Goal: Book appointment/travel/reservation

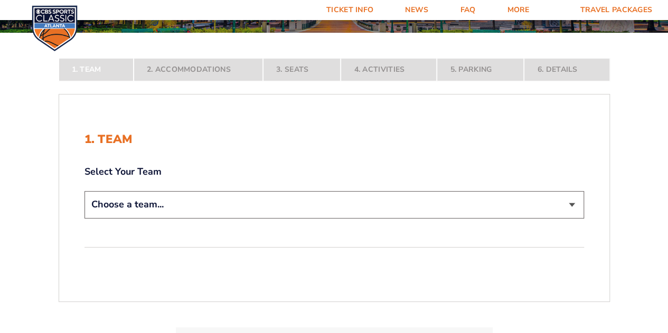
scroll to position [154, 0]
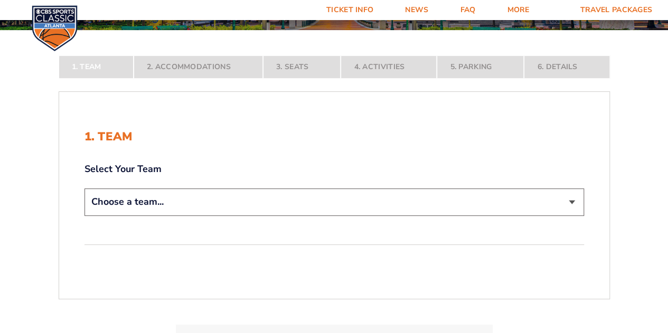
click at [486, 200] on select "Choose a team... Kentucky Wildcats Ohio State Buckeyes North Carolina Tar Heels…" at bounding box center [333, 201] width 499 height 27
select select "12956"
click at [84, 215] on select "Choose a team... Kentucky Wildcats Ohio State Buckeyes North Carolina Tar Heels…" at bounding box center [333, 201] width 499 height 27
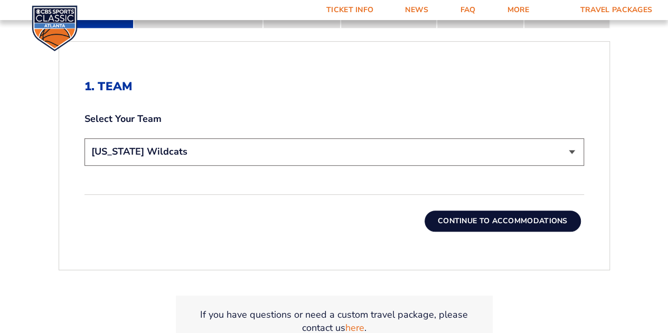
scroll to position [278, 0]
click at [506, 216] on button "Continue To Accommodations" at bounding box center [502, 220] width 156 height 21
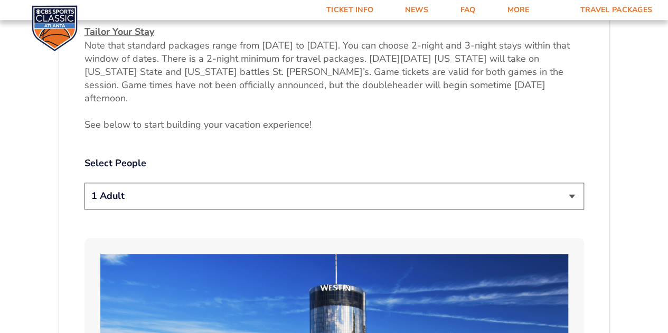
scroll to position [470, 0]
click at [525, 183] on select "1 Adult 2 Adults 3 Adults 4 Adults 2 Adults + 1 Child 2 Adults + 2 Children 2 A…" at bounding box center [333, 196] width 499 height 27
select select "2 Adults"
click at [84, 183] on select "1 Adult 2 Adults 3 Adults 4 Adults 2 Adults + 1 Child 2 Adults + 2 Children 2 A…" at bounding box center [333, 196] width 499 height 27
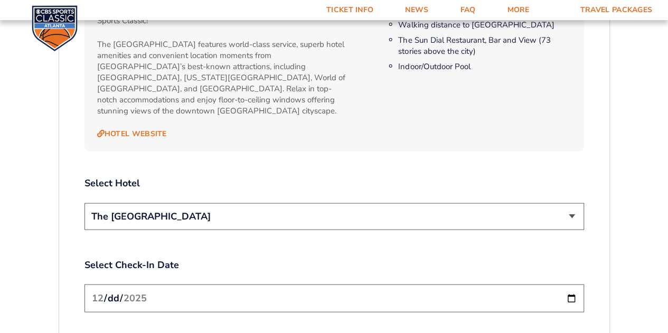
scroll to position [1118, 0]
click at [565, 203] on select "The [GEOGRAPHIC_DATA]" at bounding box center [333, 216] width 499 height 27
click at [84, 203] on select "The [GEOGRAPHIC_DATA]" at bounding box center [333, 216] width 499 height 27
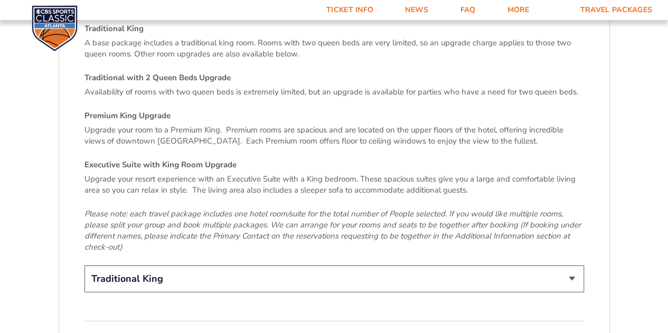
scroll to position [1548, 0]
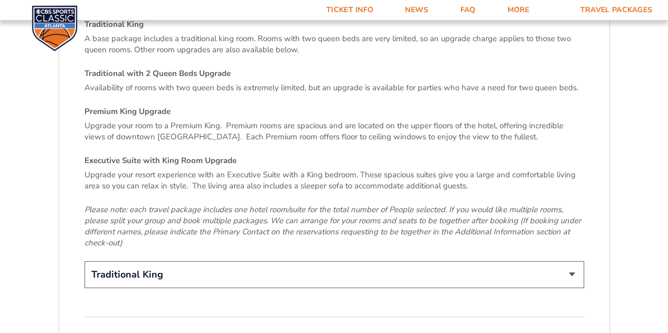
click at [265, 261] on select "Traditional King Traditional with 2 Queen Beds Upgrade (+$45 per night) Premium…" at bounding box center [333, 274] width 499 height 27
select select "Traditional with 2 Queen Beds Upgrade"
click at [84, 261] on select "Traditional King Traditional with 2 Queen Beds Upgrade (+$45 per night) Premium…" at bounding box center [333, 274] width 499 height 27
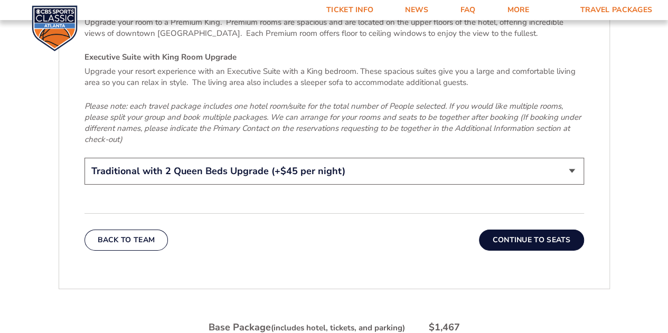
scroll to position [1664, 0]
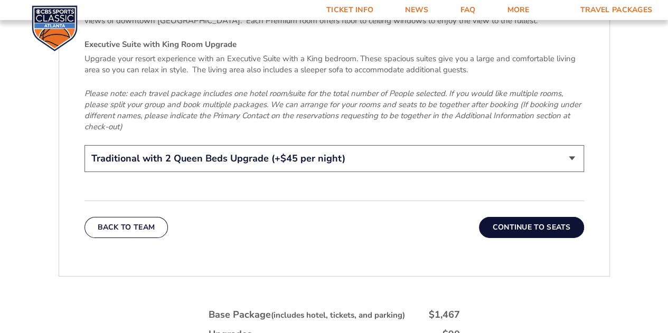
click at [516, 217] on button "Continue To Seats" at bounding box center [531, 227] width 105 height 21
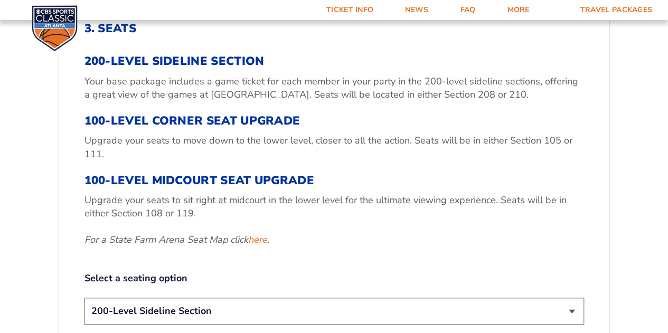
scroll to position [343, 0]
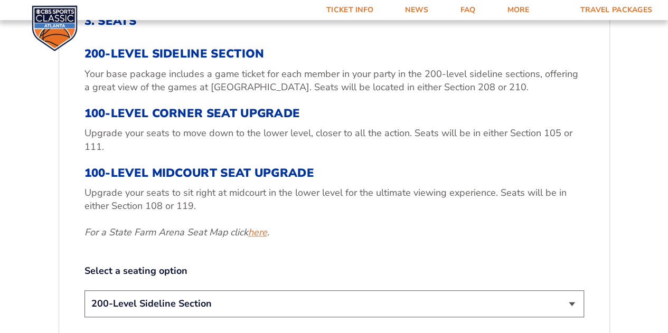
click at [257, 232] on link "here" at bounding box center [257, 232] width 19 height 13
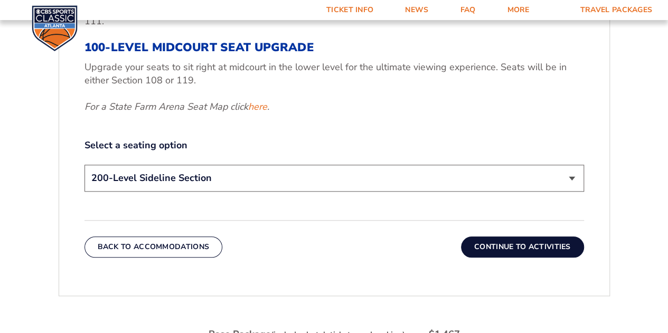
scroll to position [470, 0]
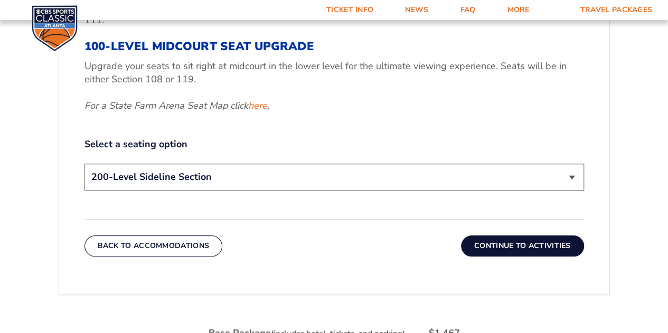
click at [565, 177] on select "200-Level Sideline Section 100-Level Corner Seat Upgrade (+$120 per person) 100…" at bounding box center [333, 177] width 499 height 27
select select "100-Level Corner Seat Upgrade"
click at [84, 164] on select "200-Level Sideline Section 100-Level Corner Seat Upgrade (+$120 per person) 100…" at bounding box center [333, 177] width 499 height 27
click at [507, 245] on button "Continue To Activities" at bounding box center [522, 245] width 123 height 21
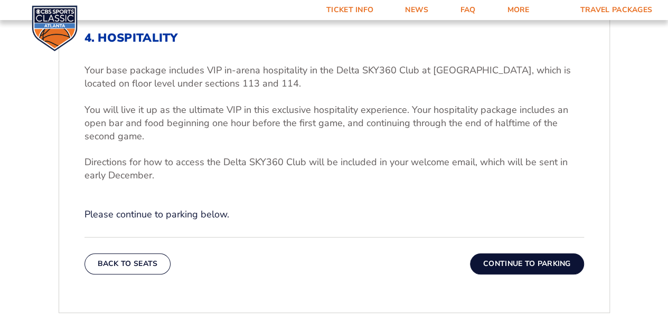
scroll to position [327, 0]
click at [502, 259] on button "Continue To Parking" at bounding box center [527, 262] width 114 height 21
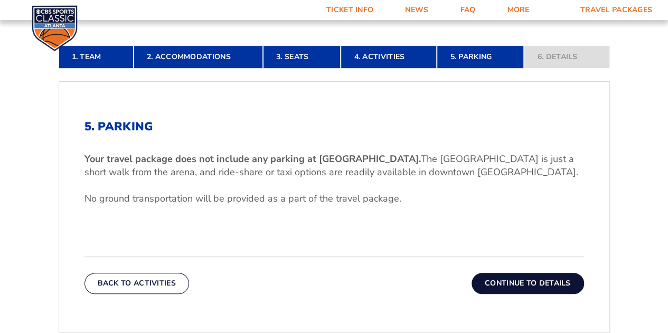
scroll to position [239, 0]
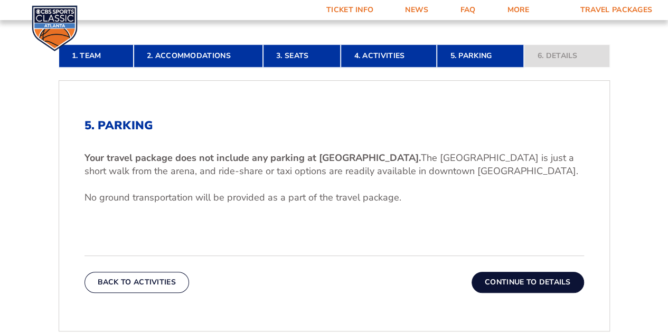
click at [504, 282] on button "Continue To Details" at bounding box center [527, 282] width 112 height 21
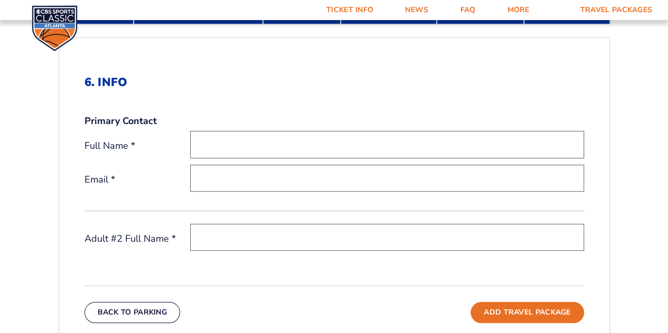
scroll to position [290, 0]
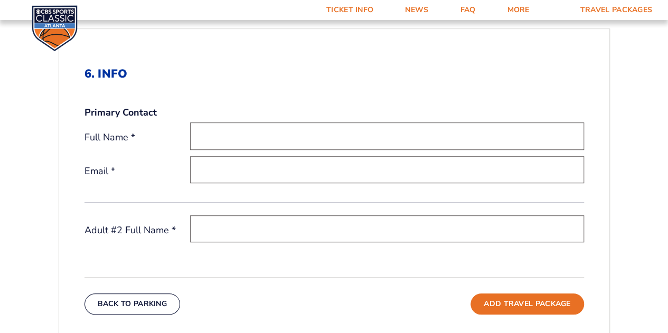
click at [236, 133] on input "text" at bounding box center [387, 135] width 394 height 27
type input "David A Dunn"
type input "ddunn96@gmail.com"
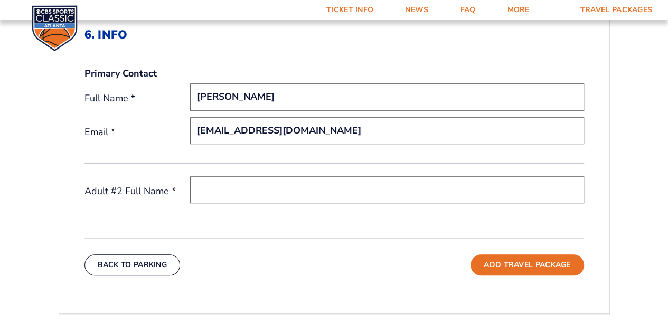
scroll to position [330, 0]
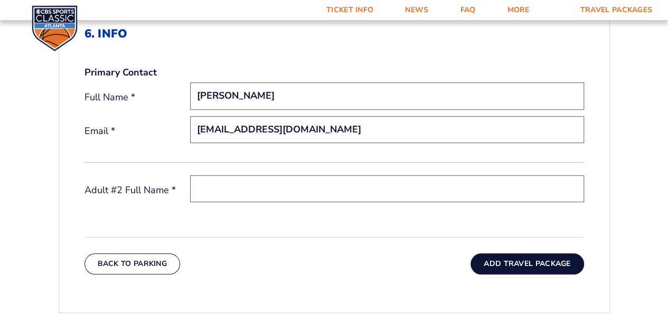
click at [511, 258] on button "Add Travel Package" at bounding box center [526, 263] width 113 height 21
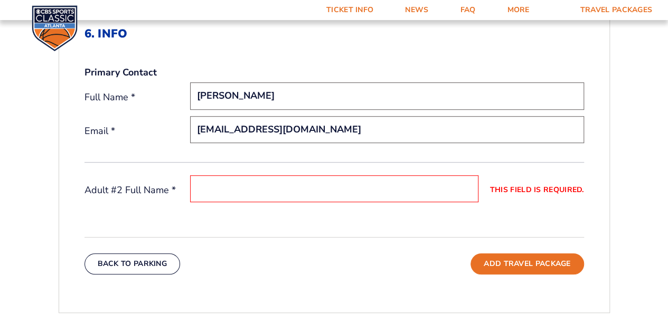
drag, startPoint x: 280, startPoint y: 199, endPoint x: 258, endPoint y: 232, distance: 40.0
click at [258, 232] on div "6. Info Primary Contact Full Name * David A Dunn Email * ddunn96@gmail.com Adul…" at bounding box center [334, 151] width 550 height 298
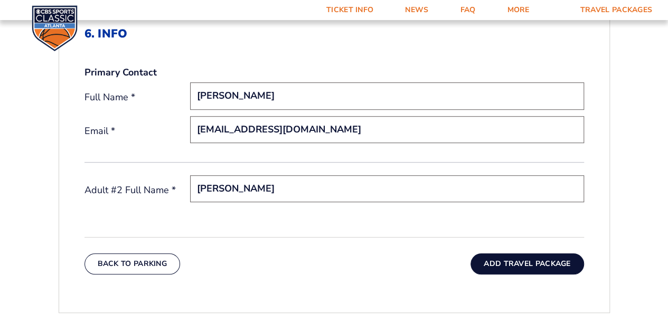
type input "Shannon Dunn"
click at [519, 260] on button "Add Travel Package" at bounding box center [526, 263] width 113 height 21
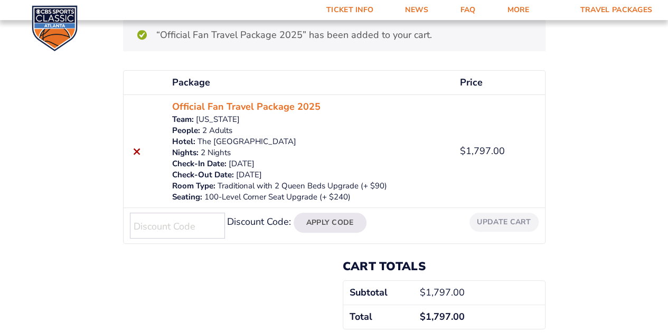
scroll to position [141, 0]
